Goal: Use online tool/utility: Utilize a website feature to perform a specific function

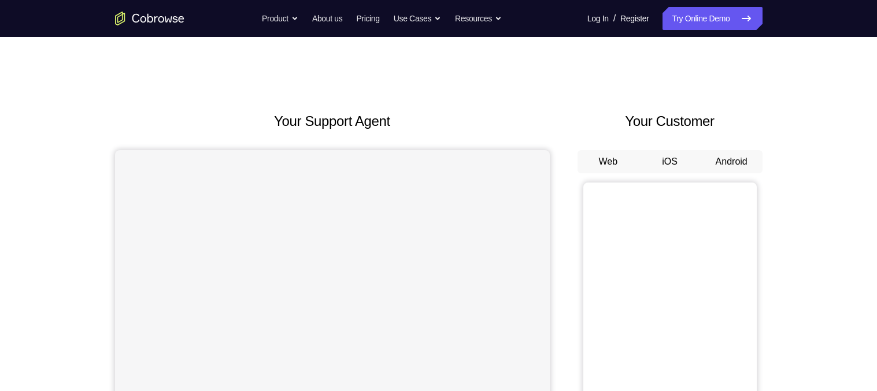
click at [724, 158] on button "Android" at bounding box center [732, 161] width 62 height 23
click at [740, 156] on button "Android" at bounding box center [732, 161] width 62 height 23
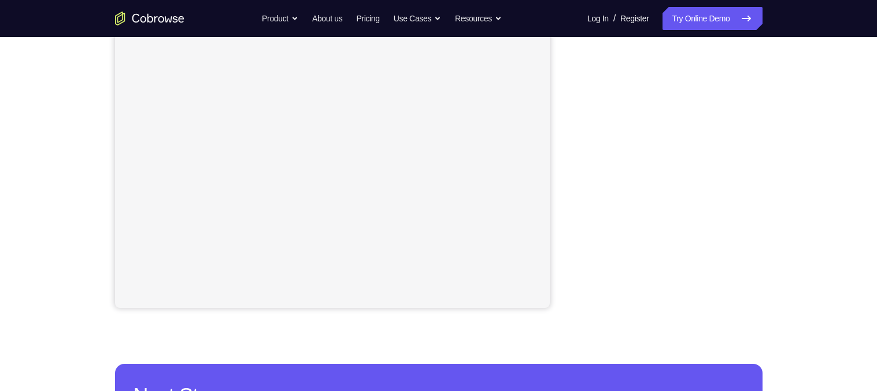
scroll to position [230, 0]
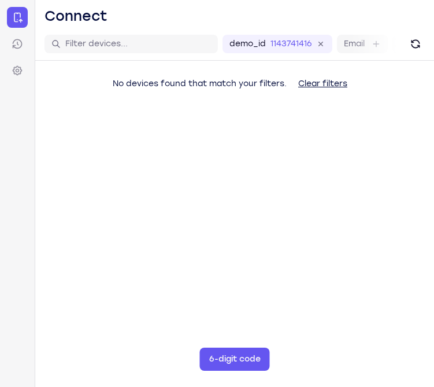
click at [372, 255] on main "demo_id 1143741416 1143741416 Email User ID Device ID Device name 6-digit code …" at bounding box center [234, 221] width 399 height 387
